Goal: Information Seeking & Learning: Learn about a topic

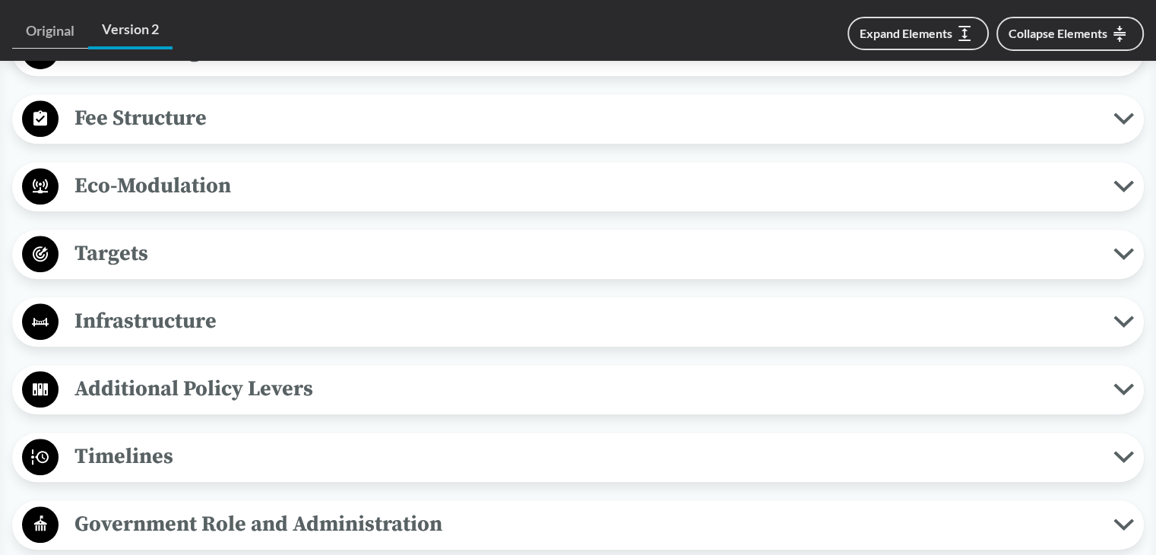
scroll to position [988, 0]
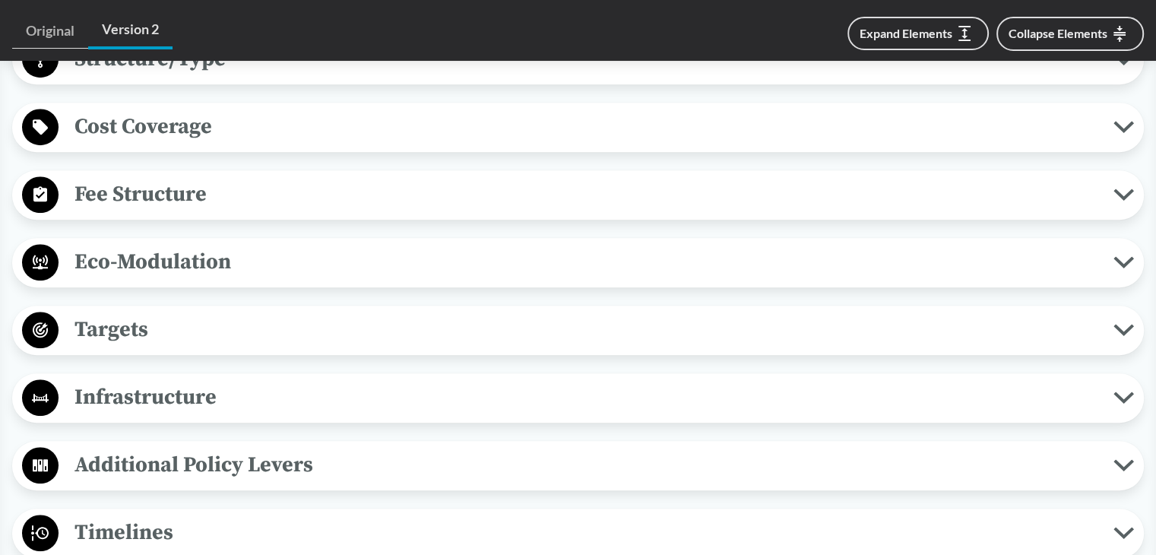
click at [1124, 191] on icon at bounding box center [1124, 195] width 16 height 8
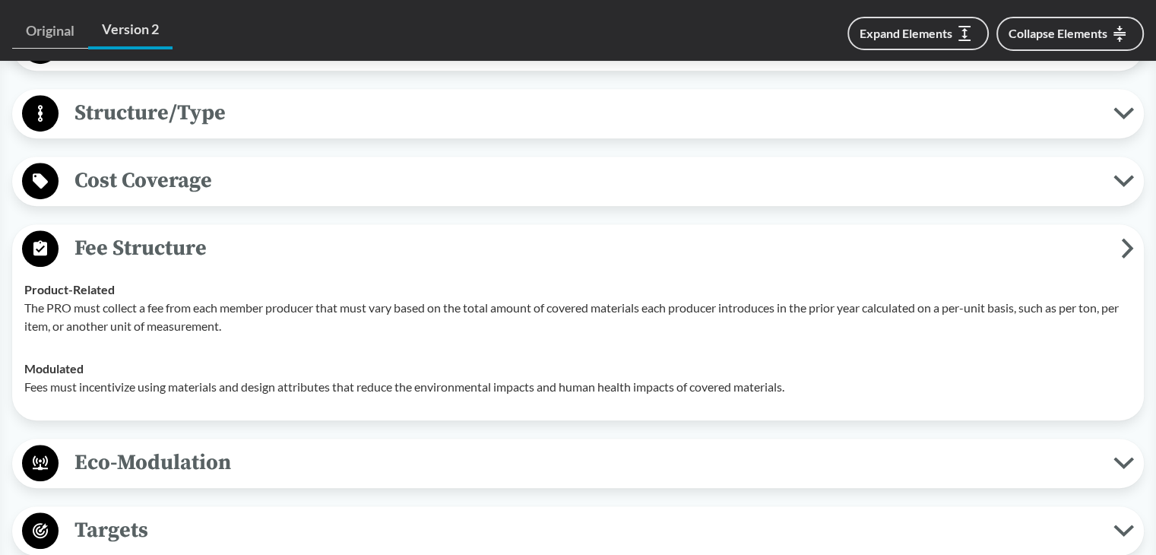
scroll to position [912, 0]
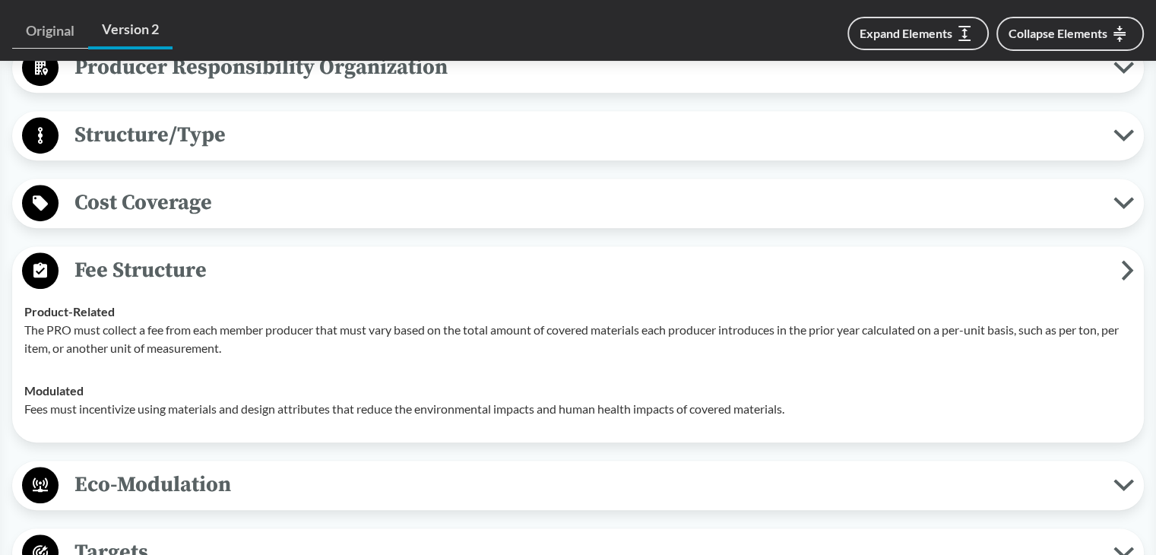
click at [1129, 466] on button "Eco-Modulation" at bounding box center [577, 485] width 1121 height 39
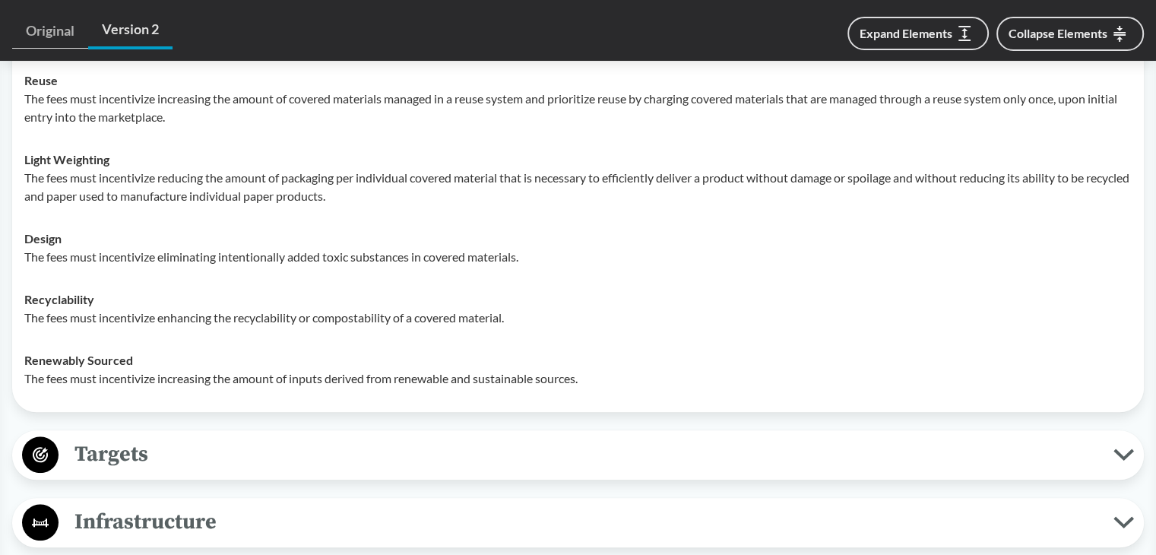
scroll to position [1444, 0]
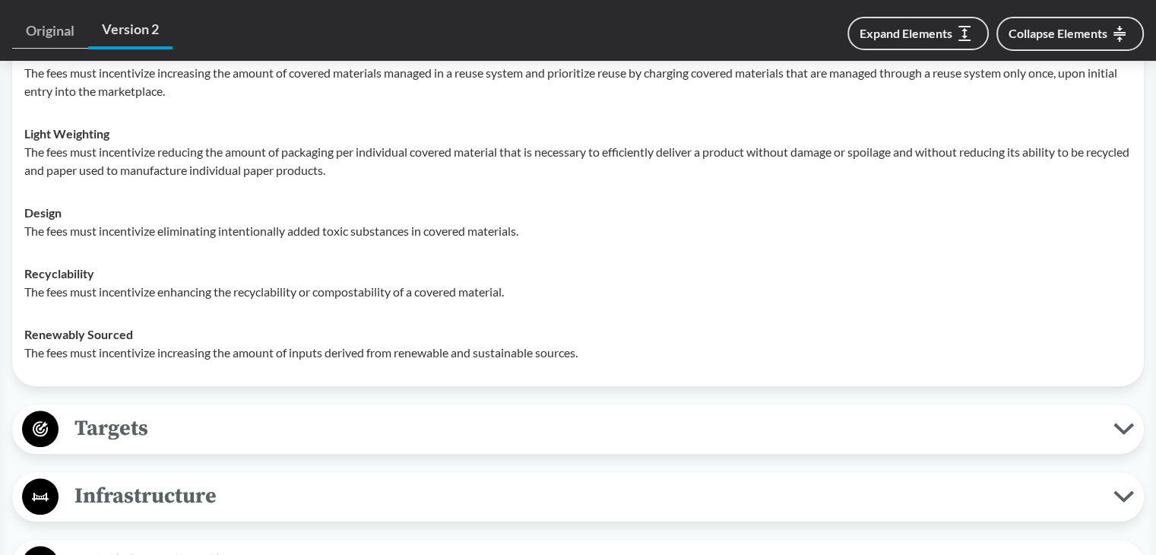
click at [349, 413] on span "Targets" at bounding box center [586, 428] width 1055 height 34
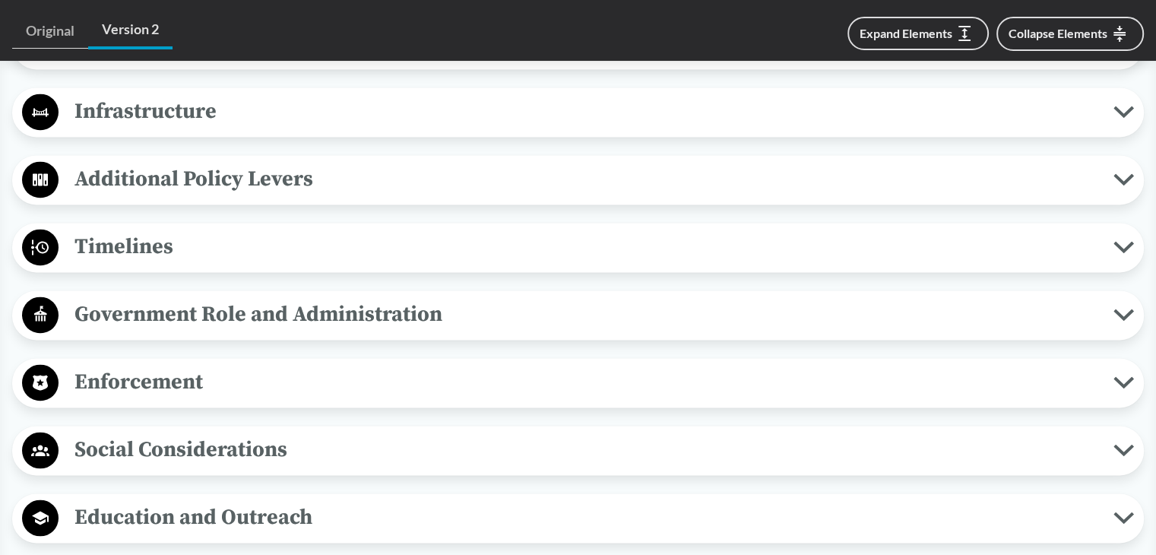
scroll to position [2205, 0]
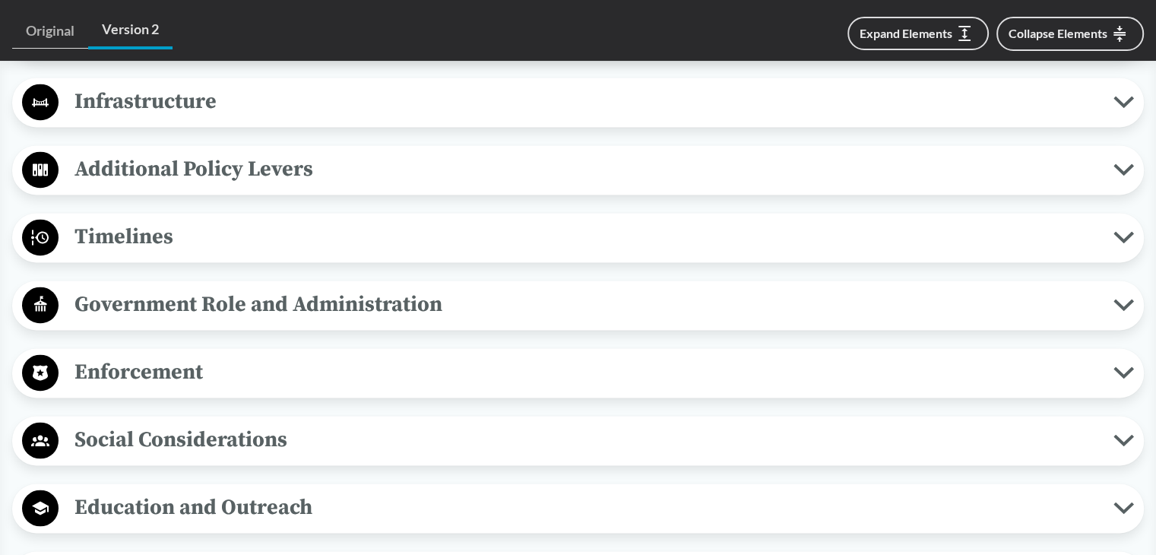
click at [1124, 231] on icon at bounding box center [1124, 237] width 21 height 12
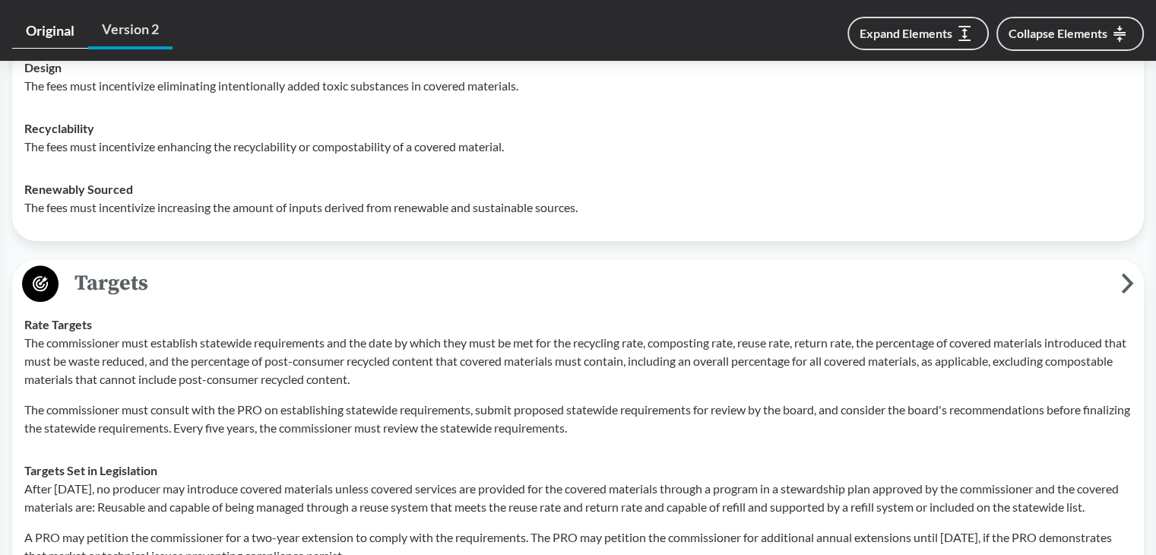
scroll to position [1292, 0]
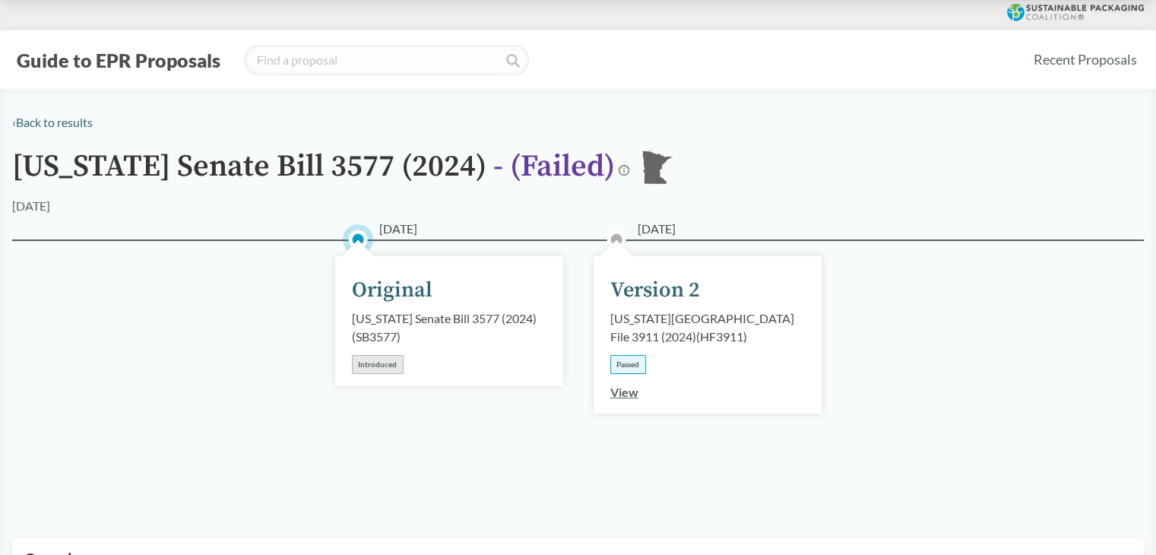
click at [623, 394] on link "View" at bounding box center [624, 392] width 28 height 14
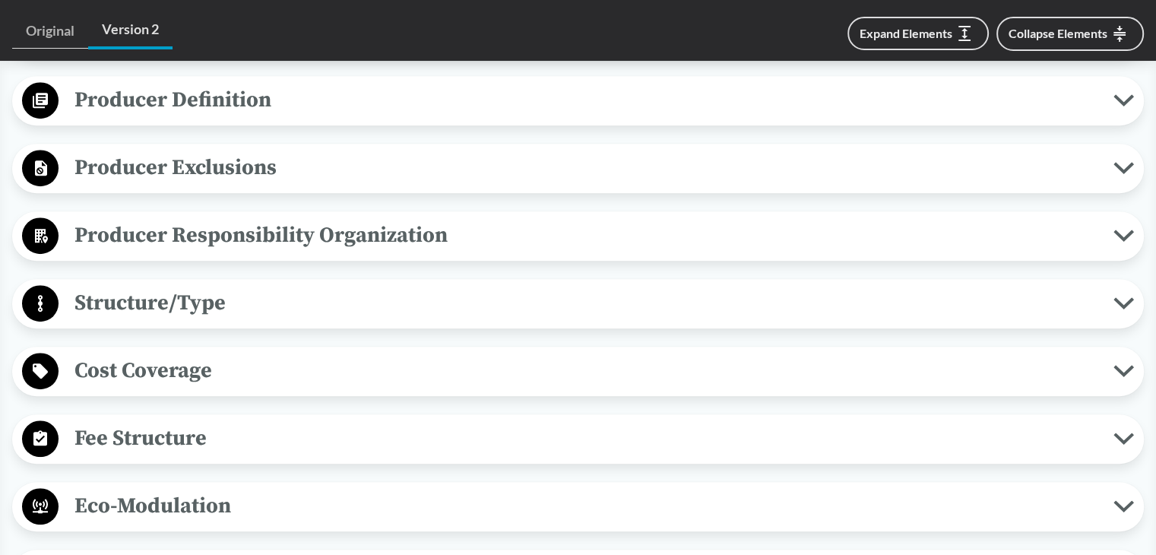
scroll to position [836, 0]
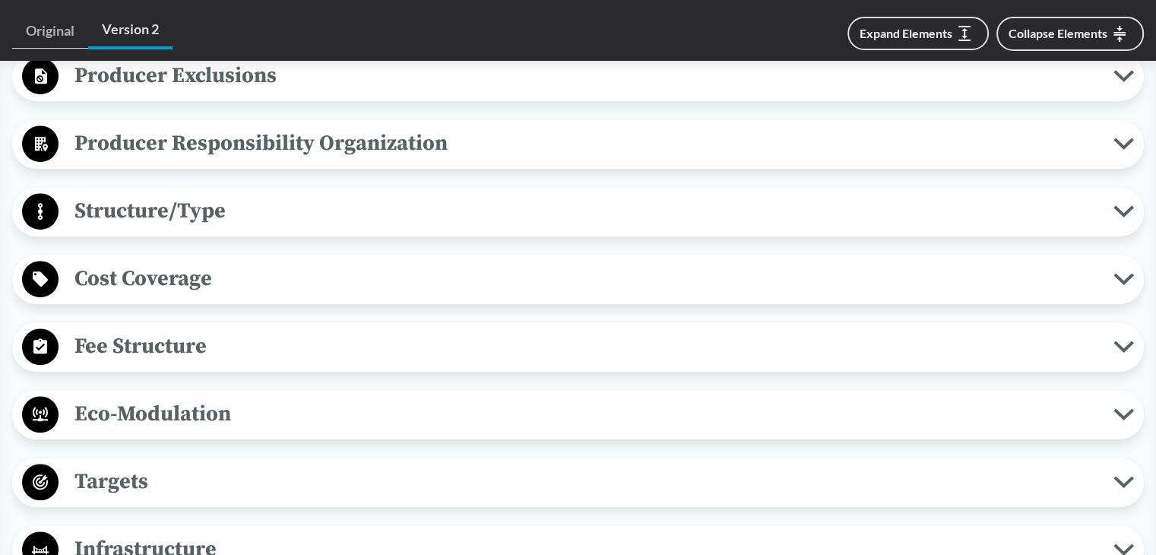
click at [456, 331] on span "Fee Structure" at bounding box center [586, 346] width 1055 height 34
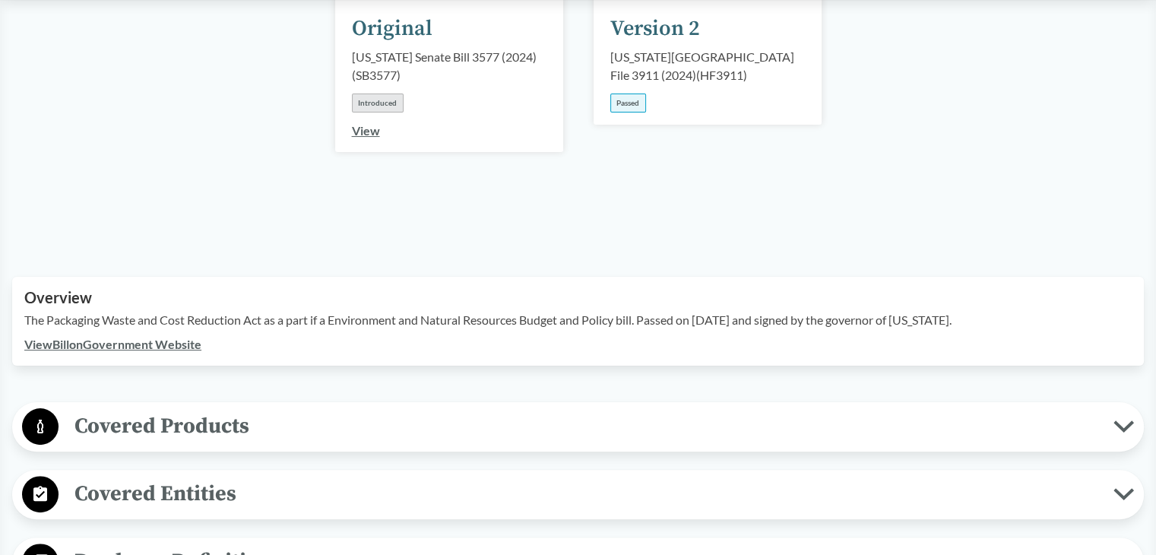
scroll to position [0, 0]
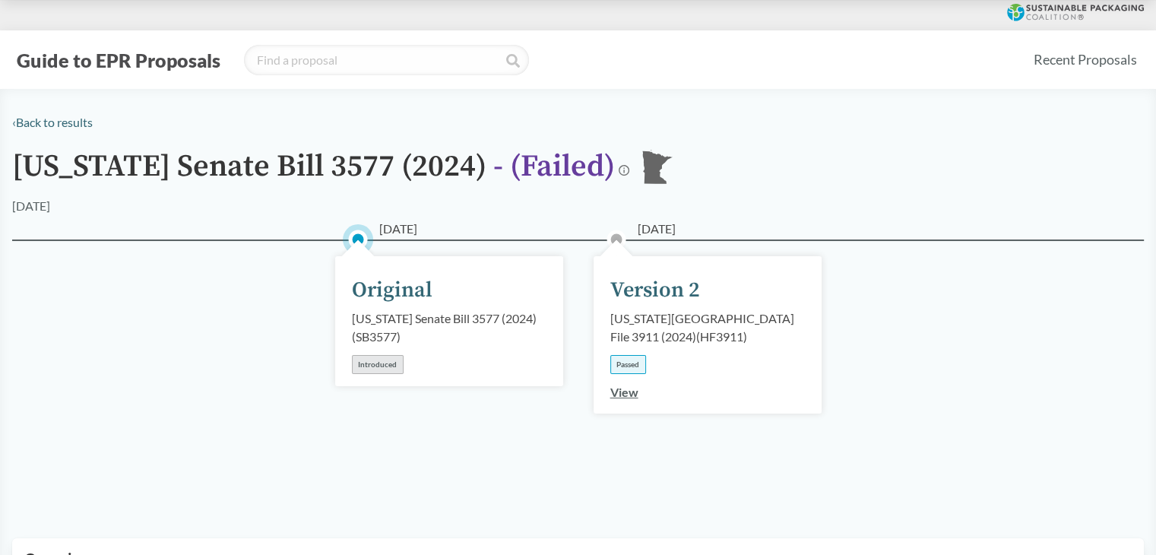
click at [702, 302] on div "[DATE] Version 2 [US_STATE][GEOGRAPHIC_DATA] File 3911 (2024) ( HF3911 ) Passed…" at bounding box center [708, 334] width 228 height 157
